Goal: Transaction & Acquisition: Purchase product/service

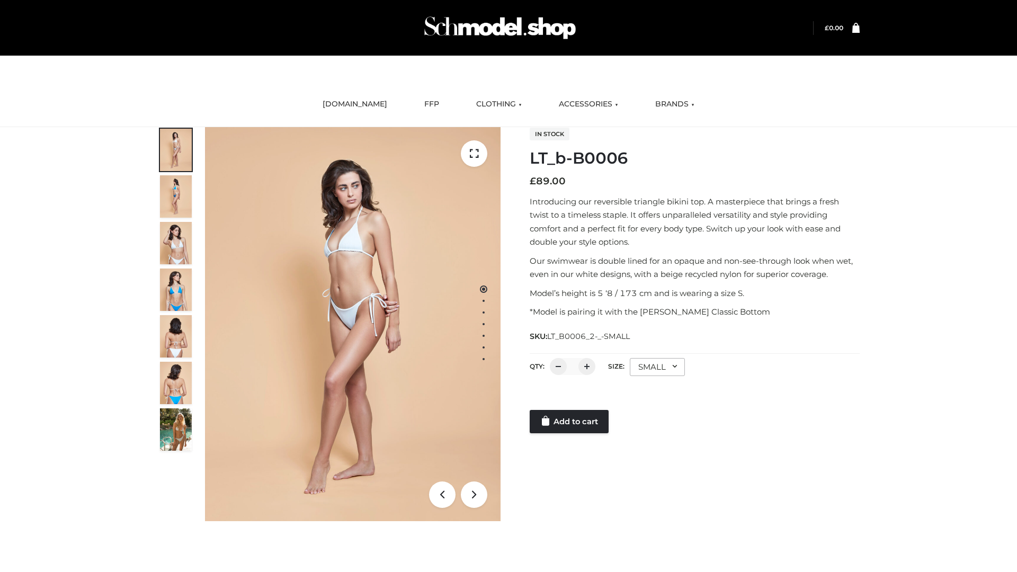
click at [570, 422] on link "Add to cart" at bounding box center [569, 421] width 79 height 23
